Goal: Task Accomplishment & Management: Use online tool/utility

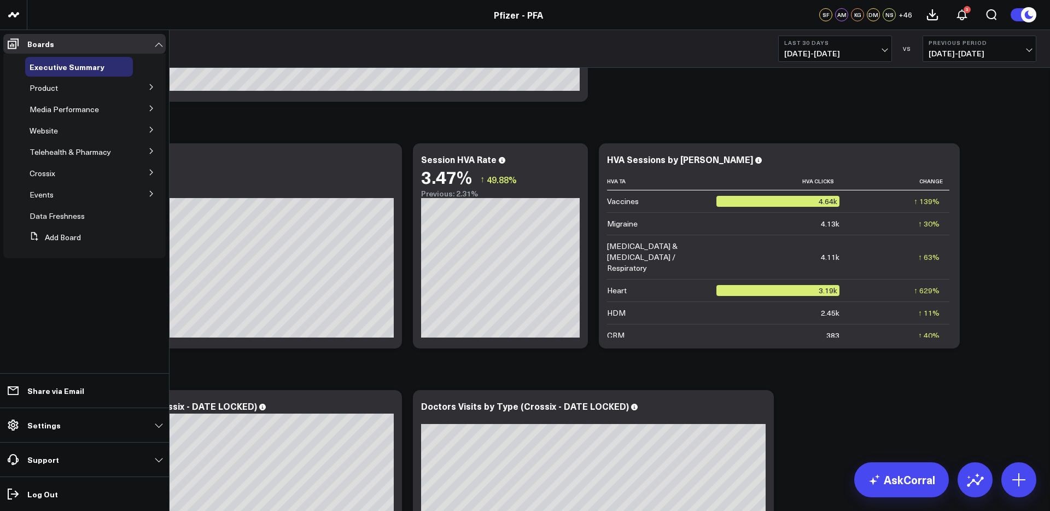
click at [151, 87] on icon at bounding box center [151, 87] width 7 height 7
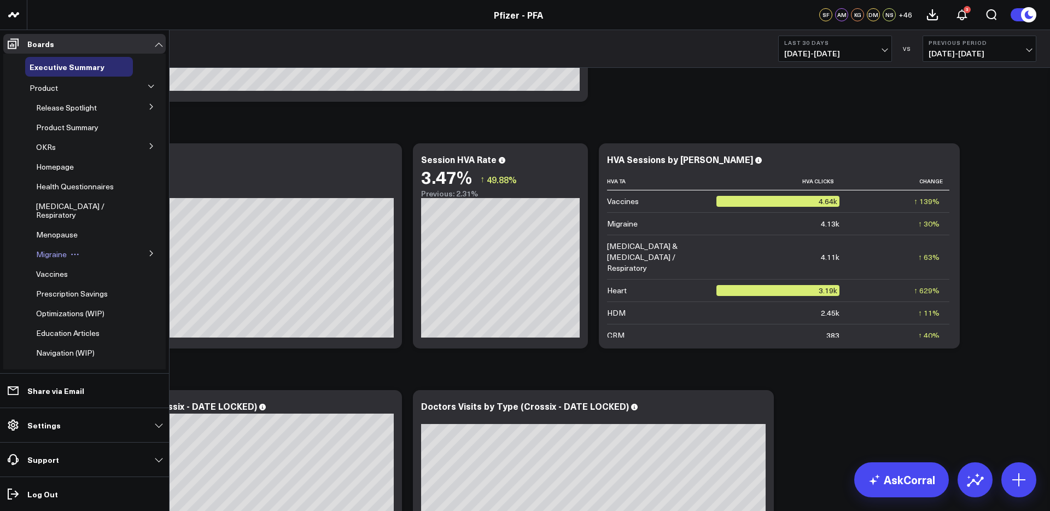
click at [46, 259] on span "Migraine" at bounding box center [51, 254] width 31 height 10
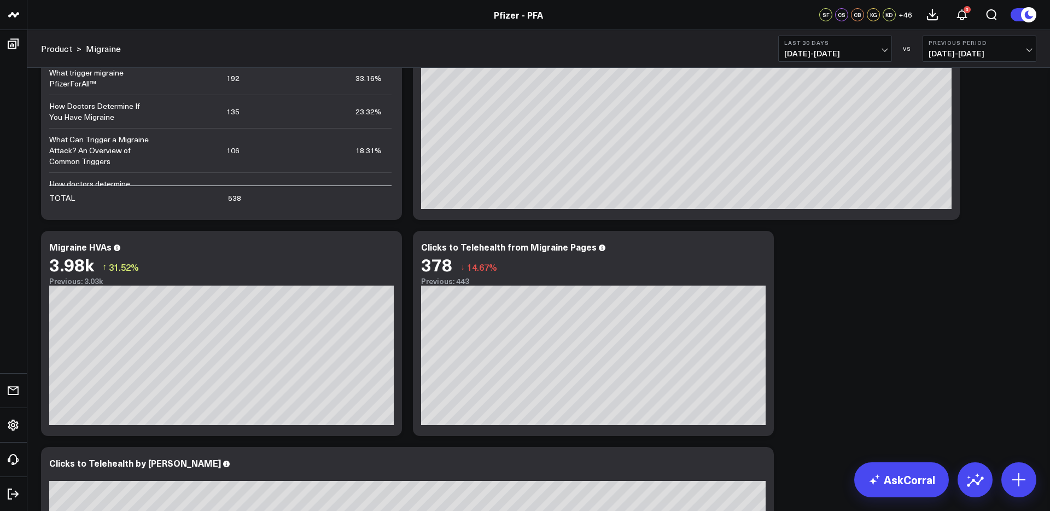
scroll to position [687, 0]
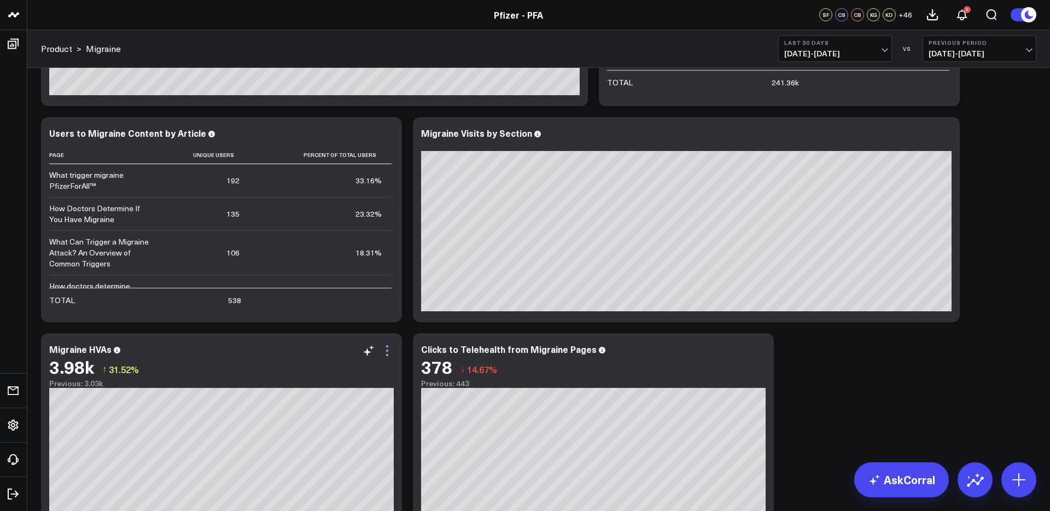
click at [384, 348] on icon at bounding box center [387, 350] width 13 height 13
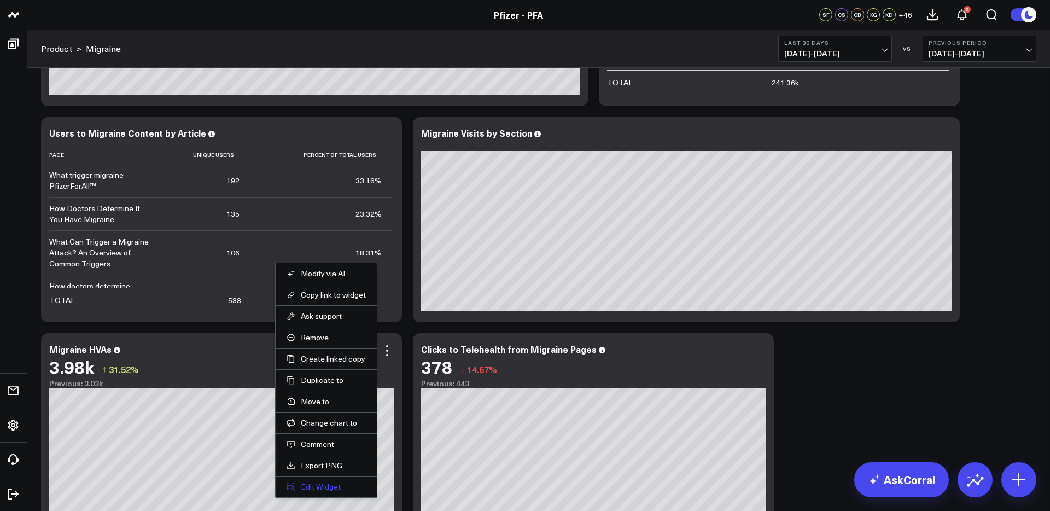
click at [318, 486] on button "Edit Widget" at bounding box center [326, 487] width 79 height 10
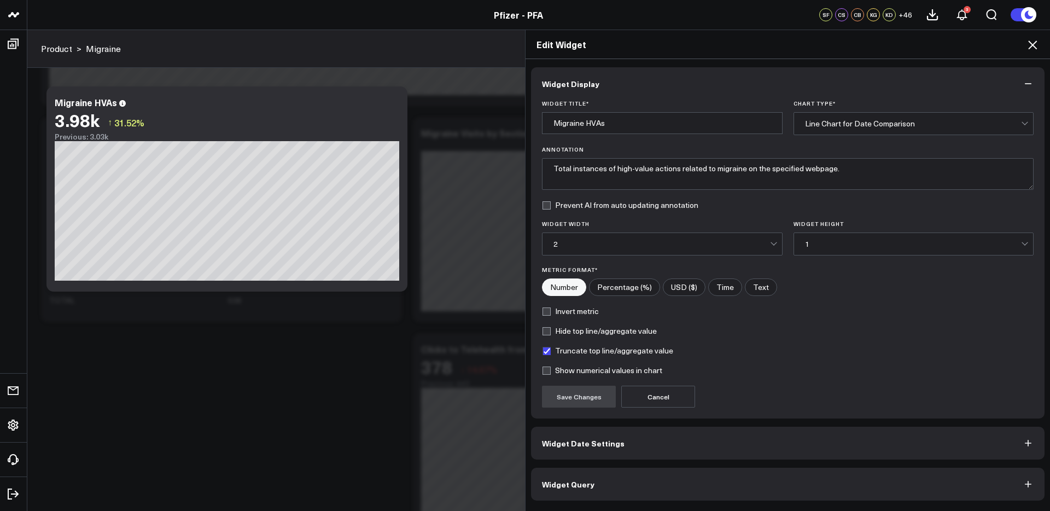
click at [768, 483] on button "Widget Query" at bounding box center [787, 484] width 513 height 33
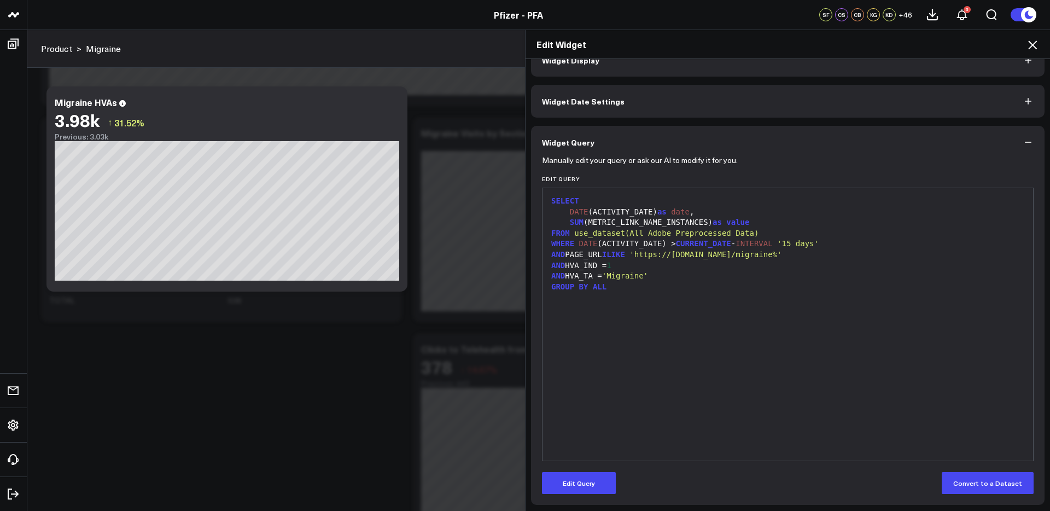
scroll to position [24, 0]
click at [1036, 44] on icon at bounding box center [1032, 44] width 13 height 13
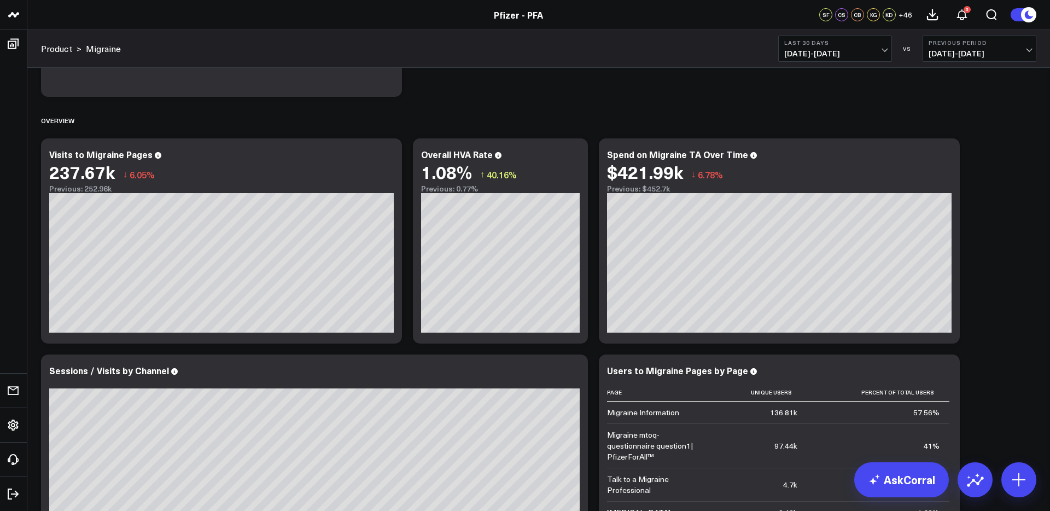
scroll to position [236, 0]
